Goal: Task Accomplishment & Management: Manage account settings

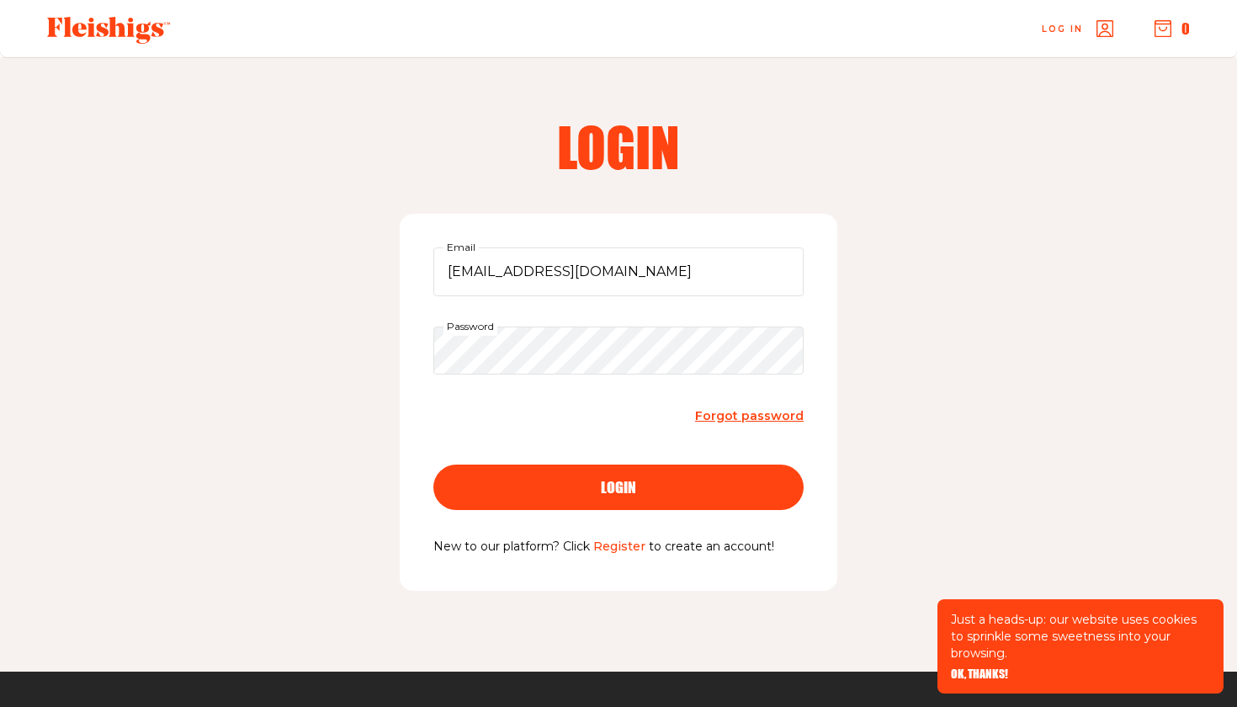
type input "MUSHKIE2003@GMAIL.COM"
click at [681, 475] on button "login" at bounding box center [619, 487] width 370 height 45
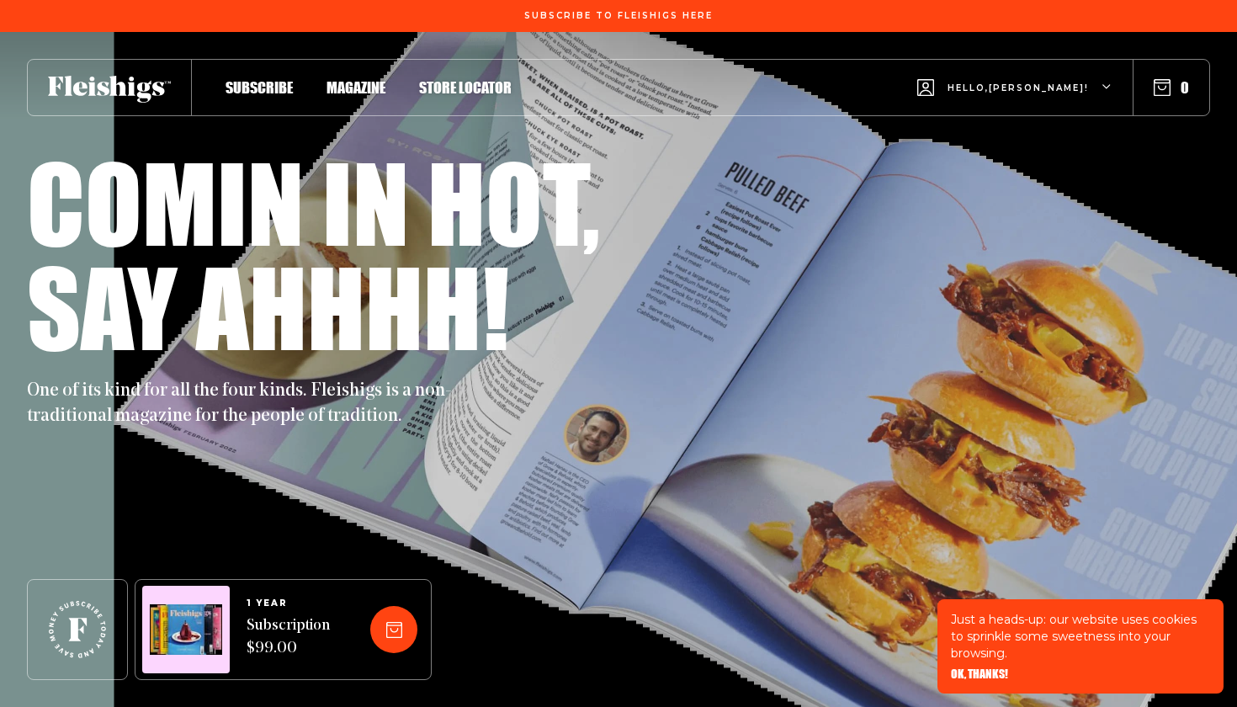
click at [1032, 91] on span "Hello, [PERSON_NAME] !" at bounding box center [1018, 102] width 141 height 40
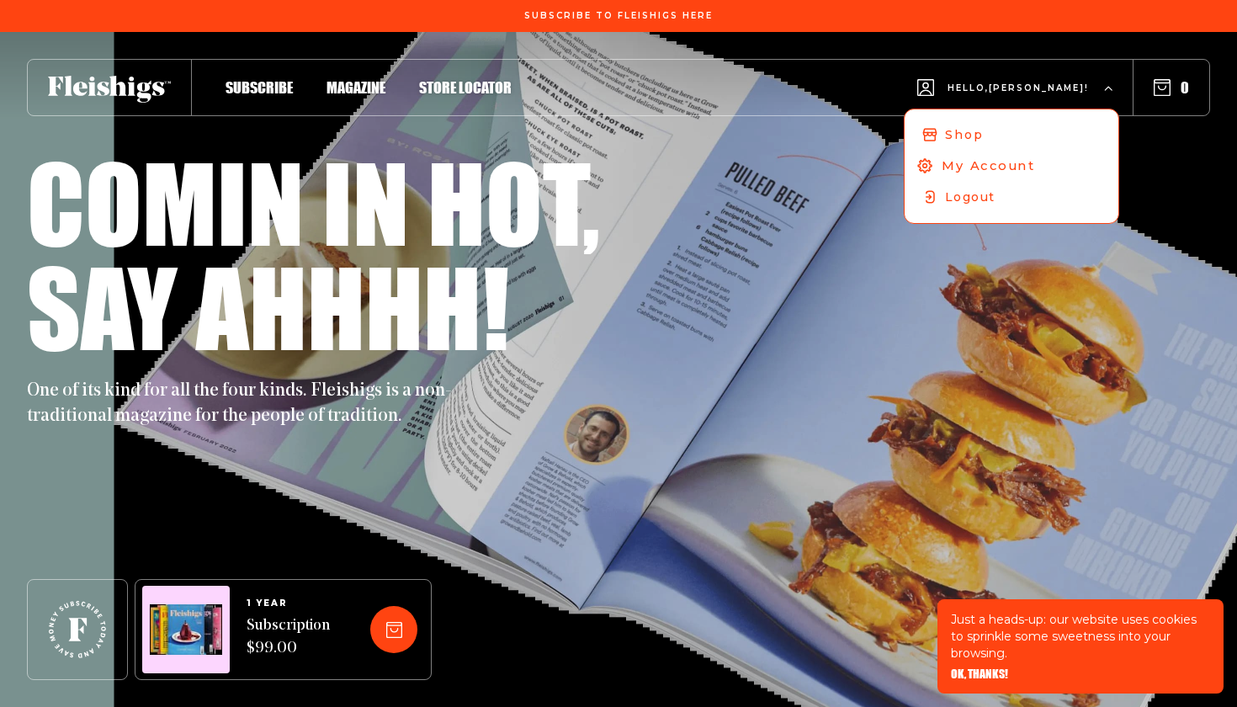
click at [1035, 166] on span "My Account" at bounding box center [988, 166] width 93 height 19
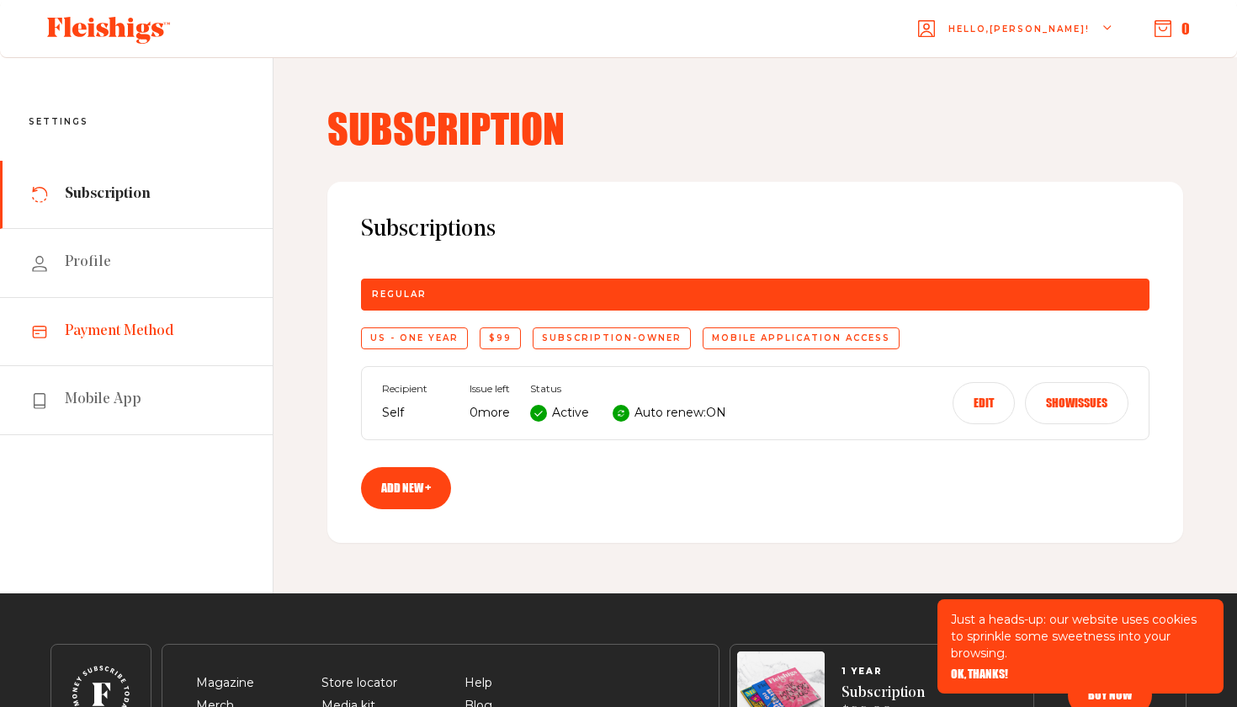
click at [163, 334] on span "Payment Method" at bounding box center [119, 332] width 109 height 20
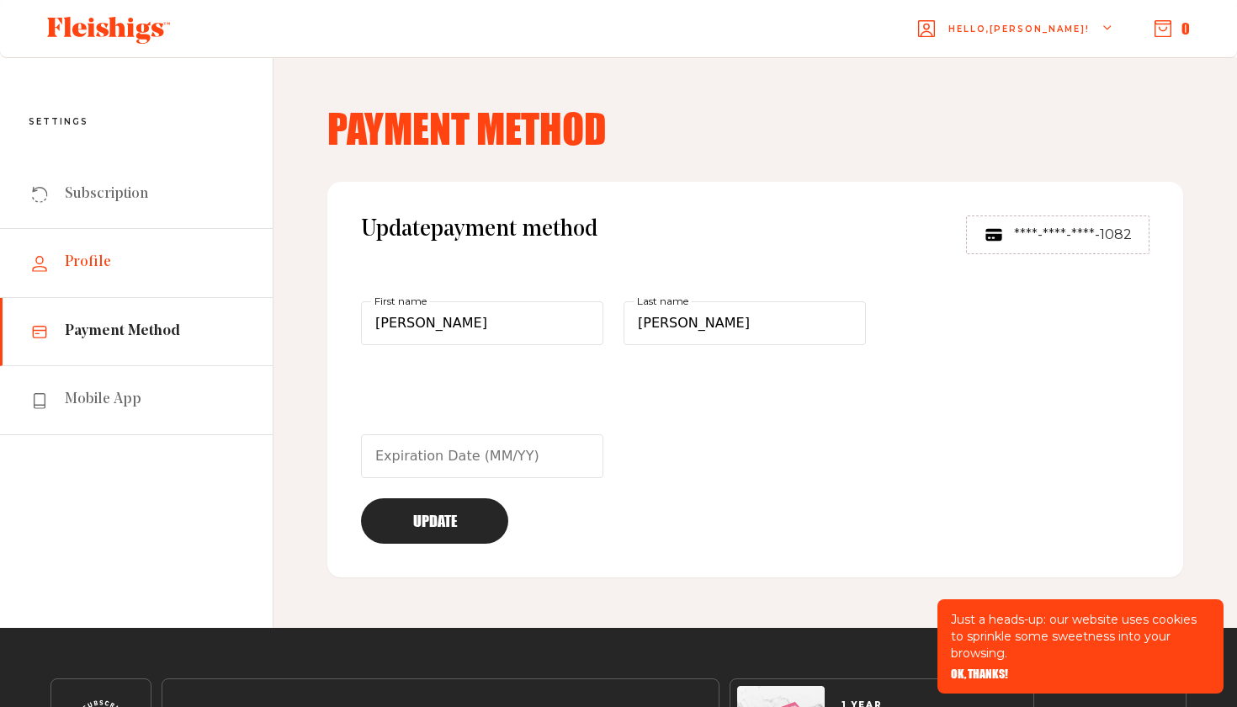
click at [90, 263] on span "Profile" at bounding box center [88, 263] width 46 height 20
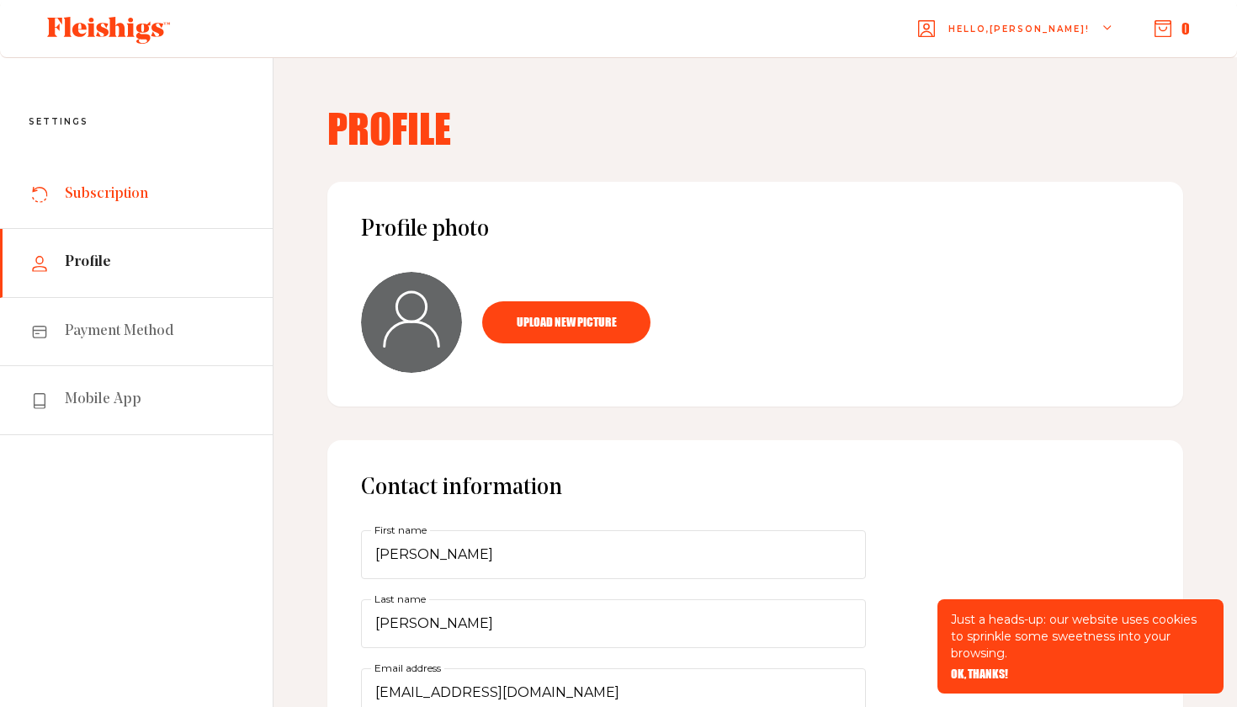
click at [136, 202] on span "Subscription" at bounding box center [106, 194] width 83 height 20
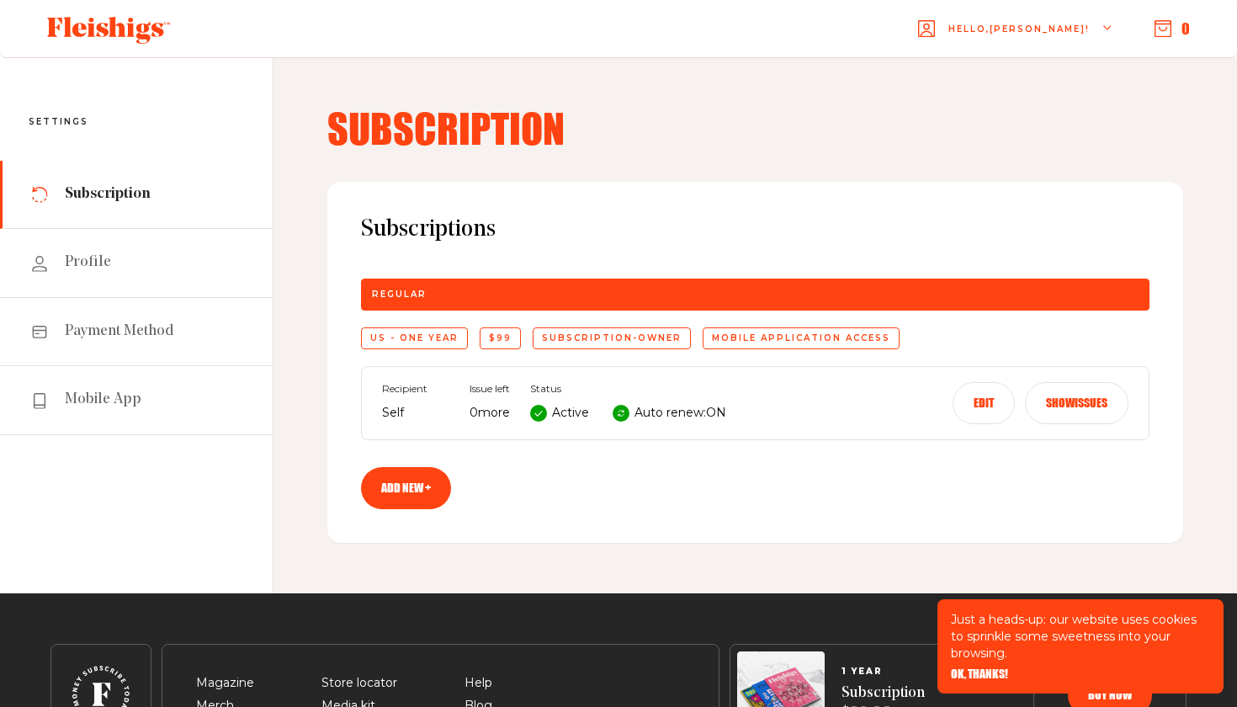
click at [994, 668] on span "OK, THANKS!" at bounding box center [979, 663] width 57 height 12
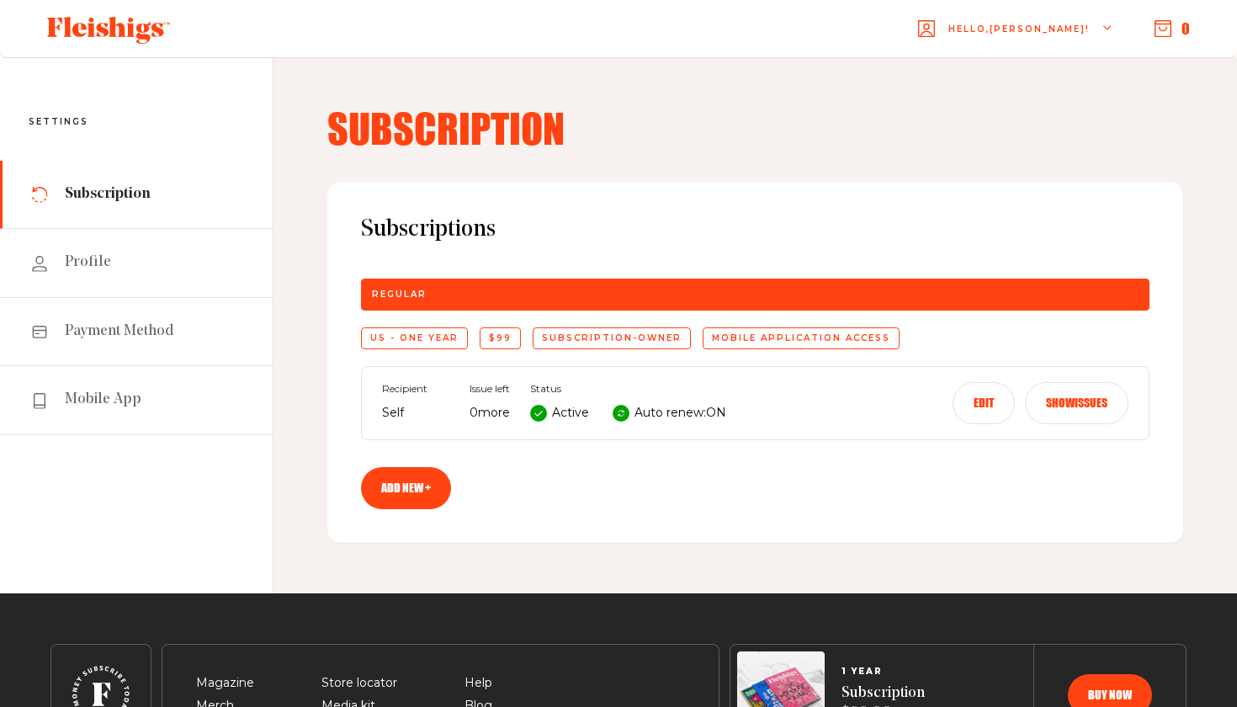
click at [989, 411] on button "Edit" at bounding box center [984, 403] width 62 height 42
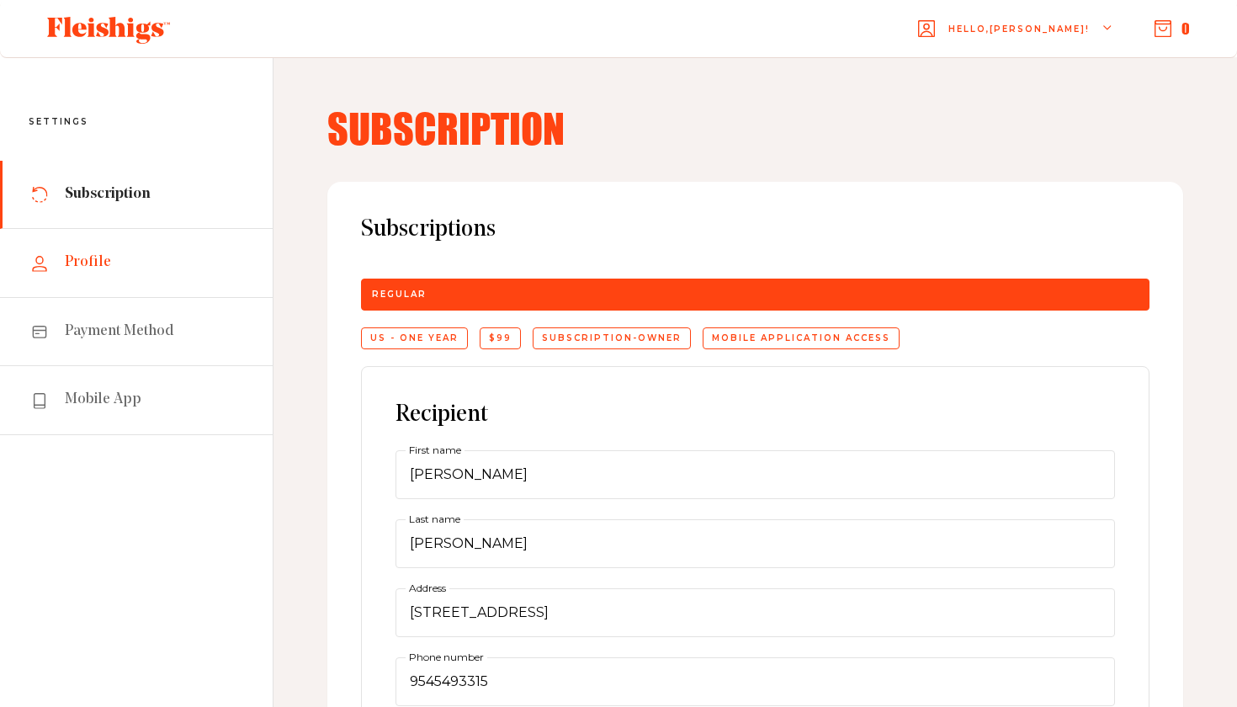
click at [88, 264] on span "Profile" at bounding box center [88, 263] width 46 height 20
